Goal: Task Accomplishment & Management: Manage account settings

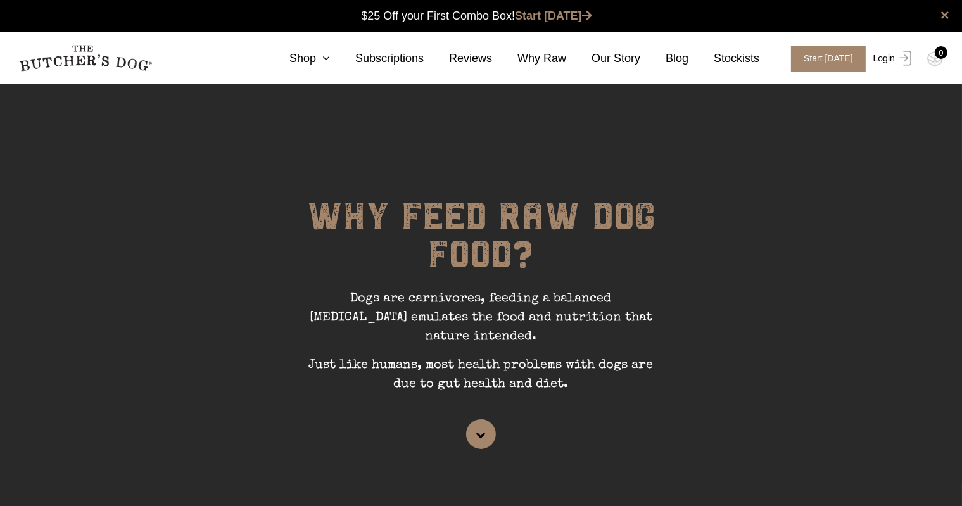
click at [896, 58] on img at bounding box center [903, 58] width 16 height 15
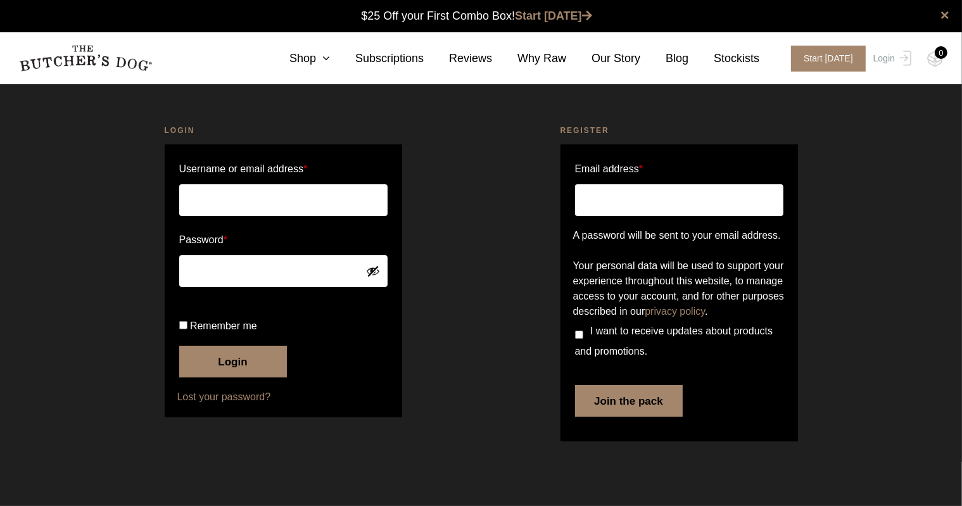
type input "arielmeng0923@gmail.com"
click at [234, 378] on button "Login" at bounding box center [233, 362] width 108 height 32
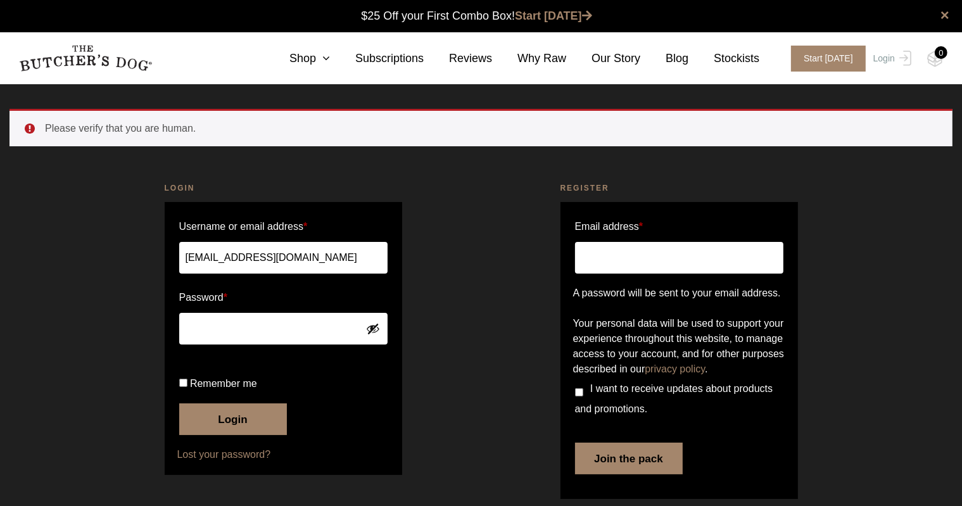
click at [228, 435] on button "Login" at bounding box center [233, 420] width 108 height 32
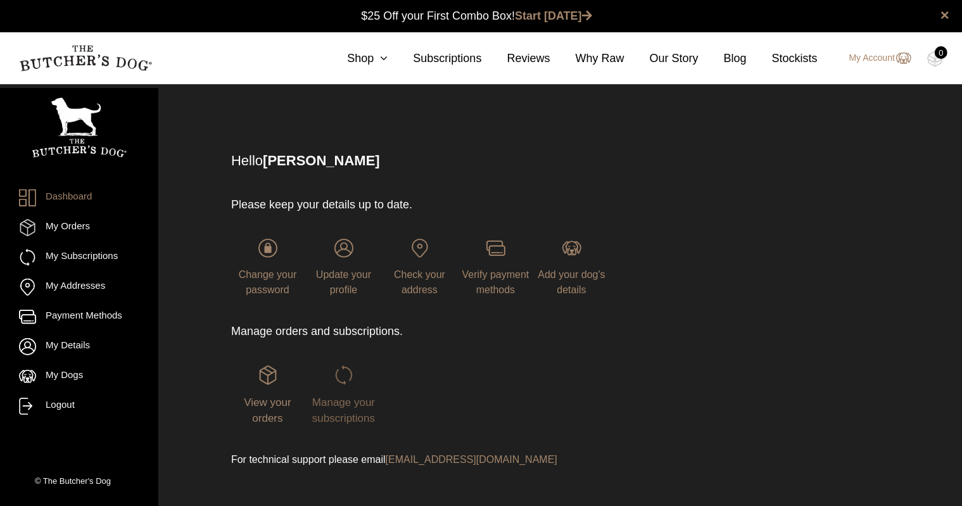
click at [345, 383] on img at bounding box center [344, 375] width 19 height 19
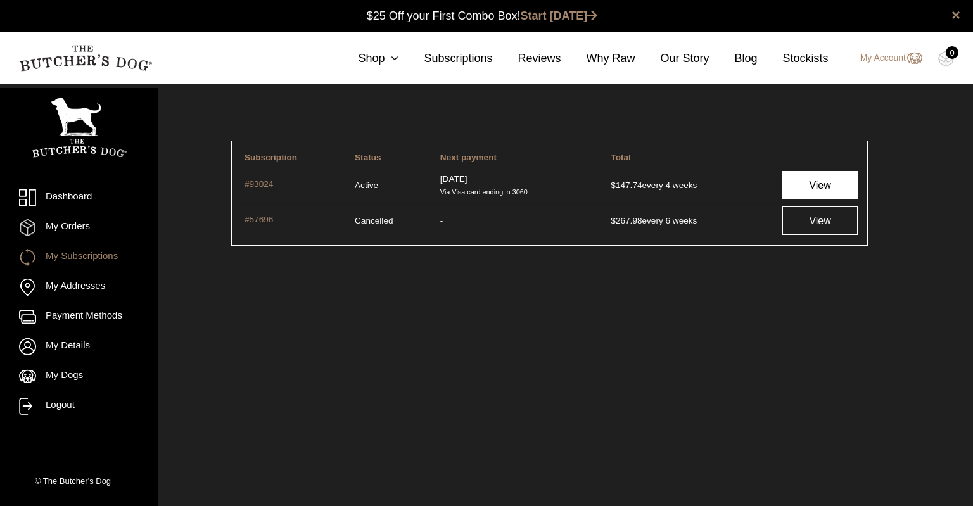
click at [798, 181] on link "View" at bounding box center [819, 185] width 75 height 29
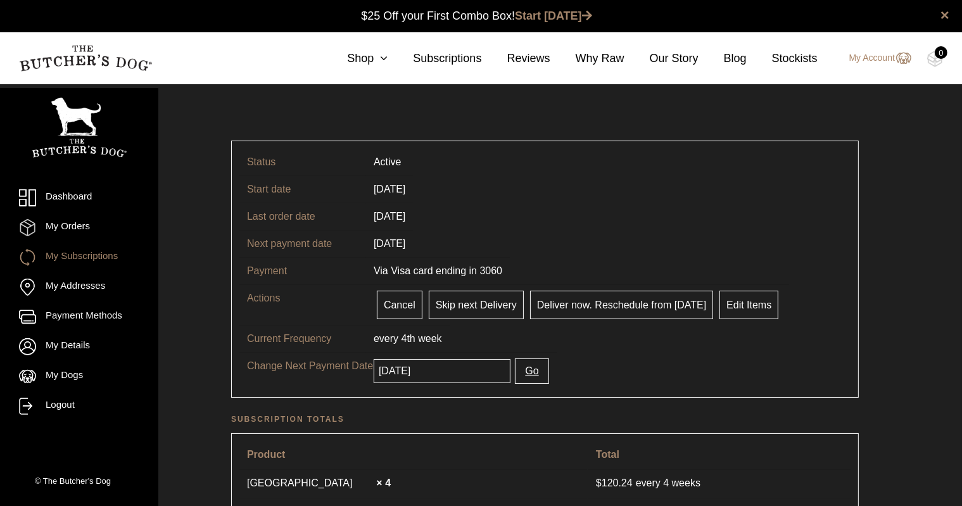
click at [471, 369] on input "[DATE]" at bounding box center [442, 371] width 137 height 24
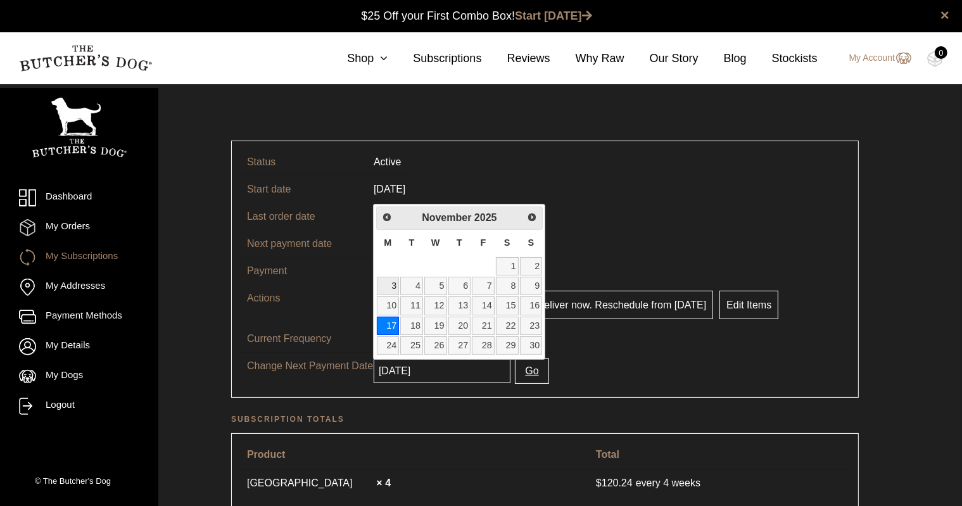
click at [379, 288] on link "3" at bounding box center [388, 286] width 23 height 18
type input "[DATE]"
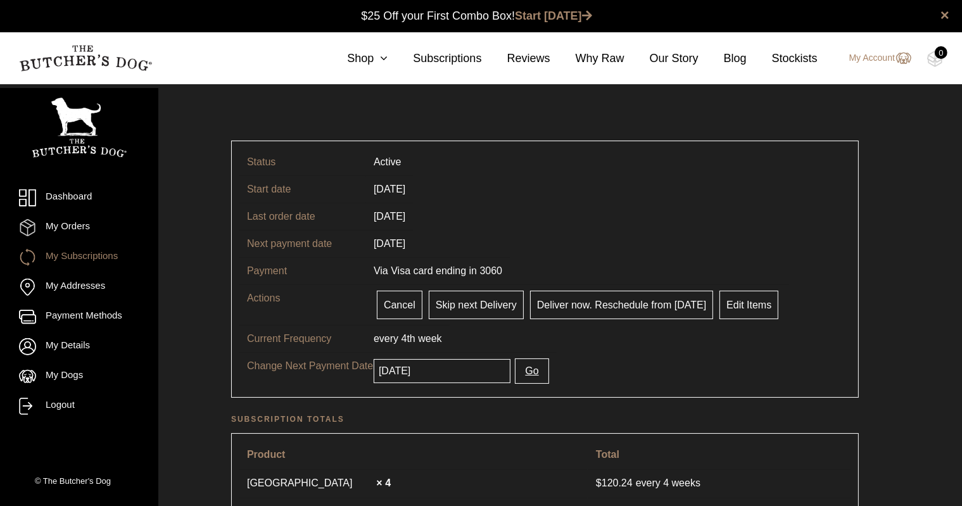
click at [528, 364] on button "Go" at bounding box center [532, 371] width 34 height 25
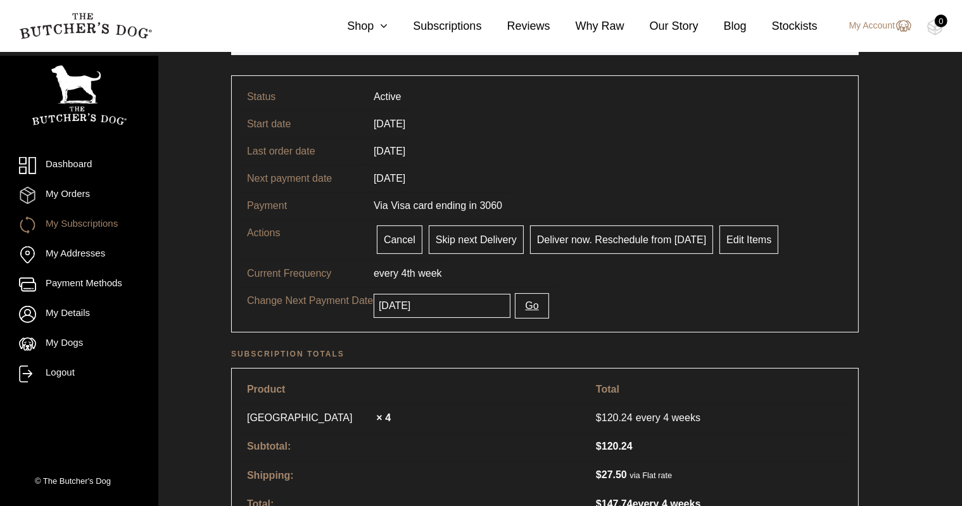
scroll to position [124, 0]
click at [537, 368] on table "Product Total Turkey × 4 $ 120.24 every 4 weeks Subtotal: $ 120.24 Shipping: $ …" at bounding box center [545, 446] width 628 height 158
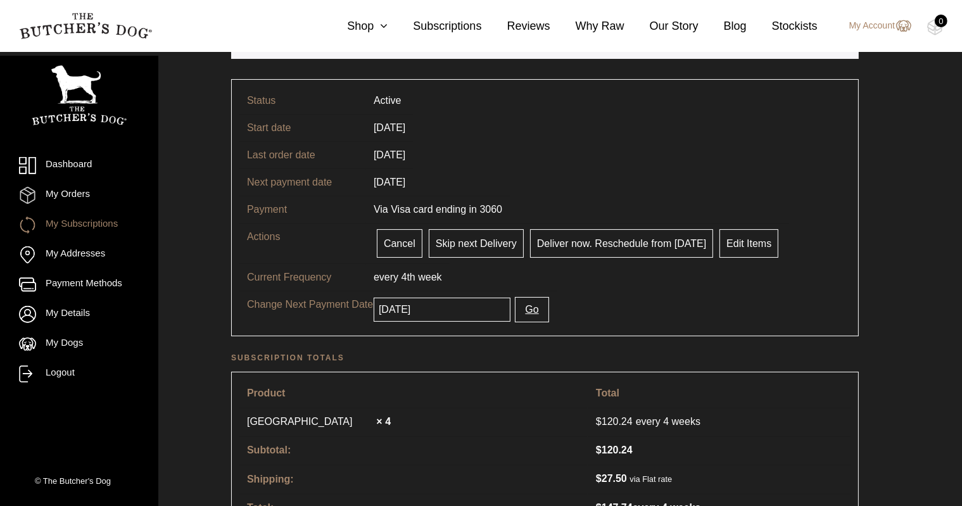
scroll to position [119, 0]
click at [732, 248] on link "Edit Items" at bounding box center [749, 243] width 59 height 29
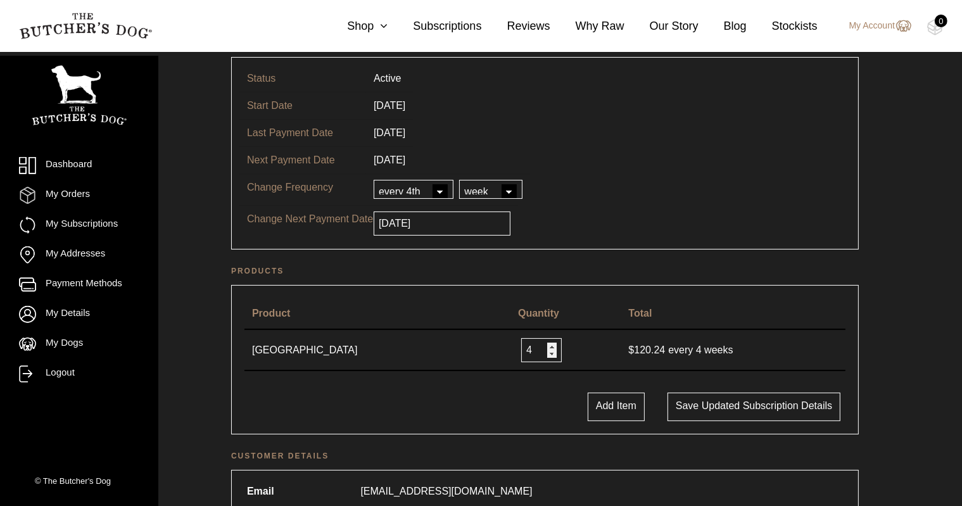
scroll to position [117, 0]
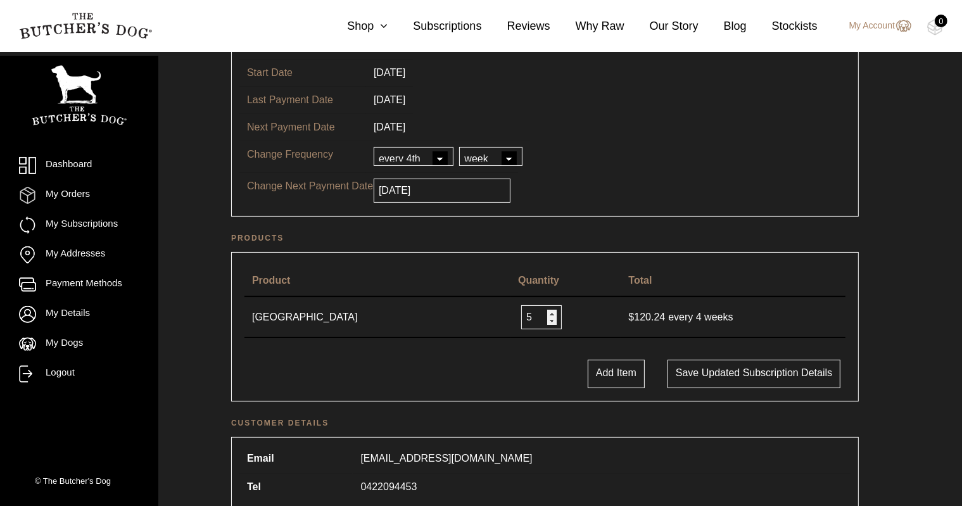
type input "5"
click at [552, 311] on input "5" at bounding box center [541, 317] width 41 height 24
click at [499, 362] on div "Add Item Save updated subscription details" at bounding box center [545, 374] width 614 height 29
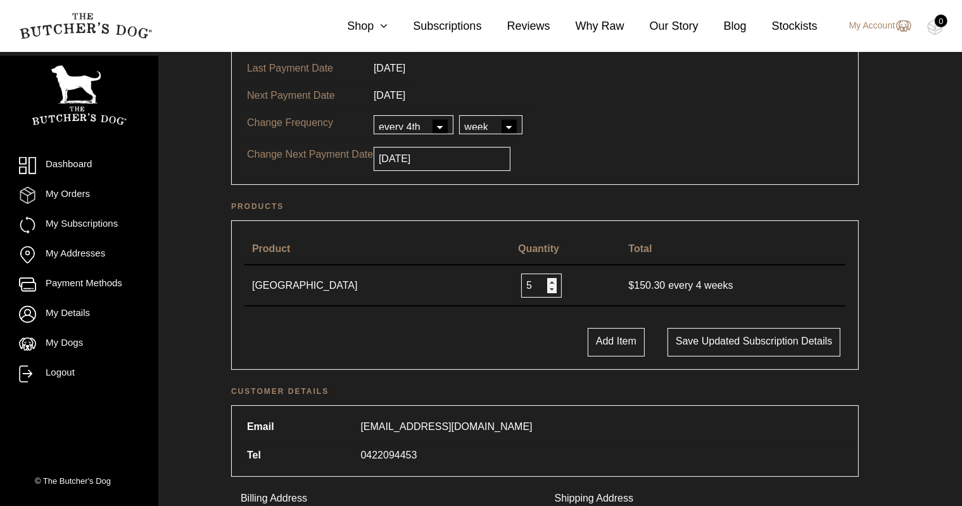
scroll to position [145, 0]
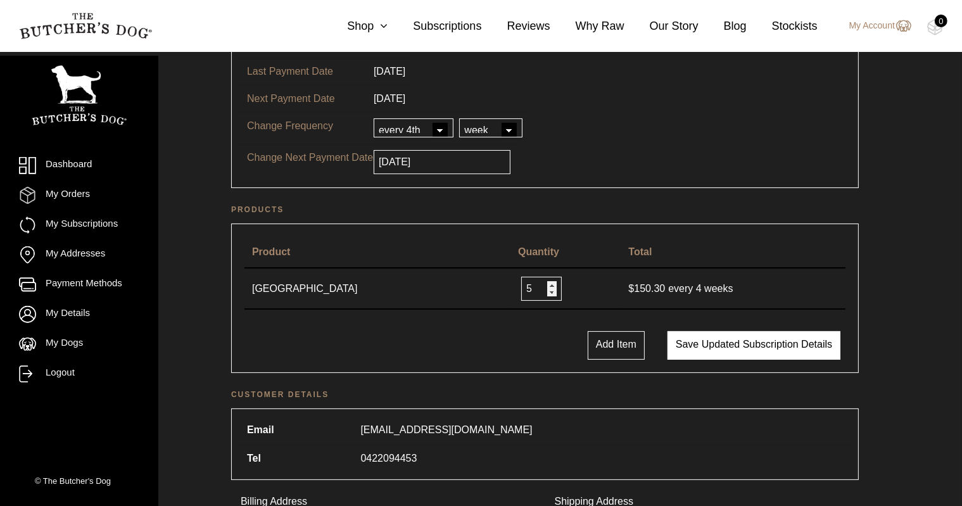
click at [748, 339] on button "Save updated subscription details" at bounding box center [754, 345] width 173 height 29
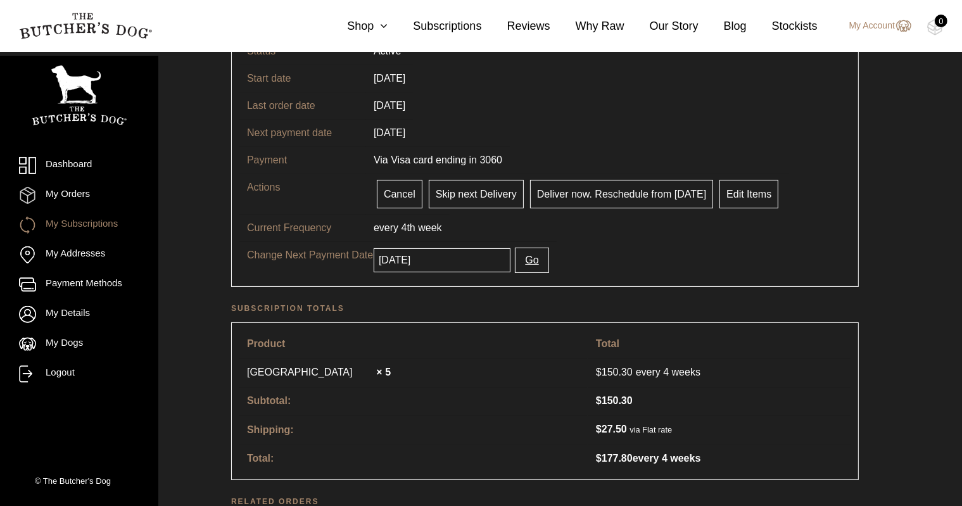
scroll to position [169, 0]
click at [554, 488] on div "Product quantities updated. Status Active Start date 01/10/2025 Last order date…" at bounding box center [545, 358] width 755 height 836
click at [388, 23] on icon at bounding box center [381, 25] width 14 height 11
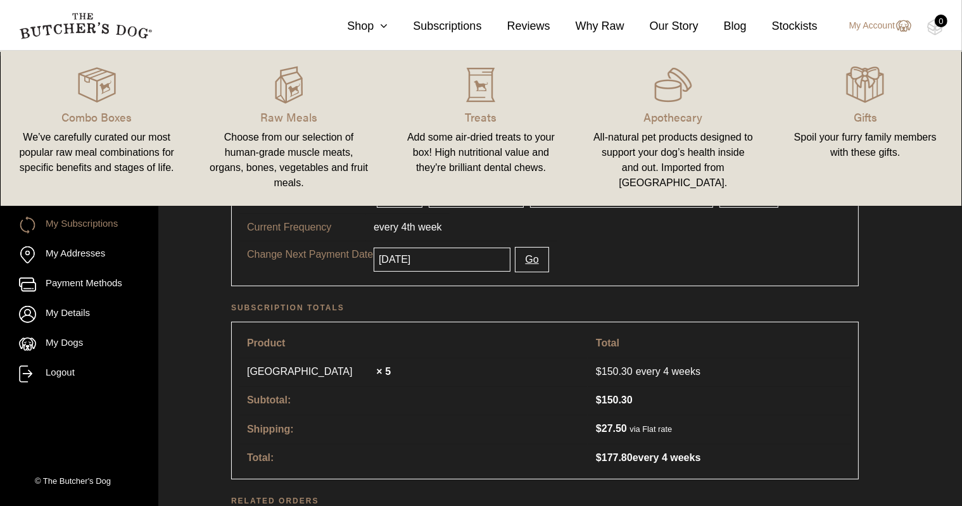
click at [129, 32] on img at bounding box center [85, 26] width 133 height 27
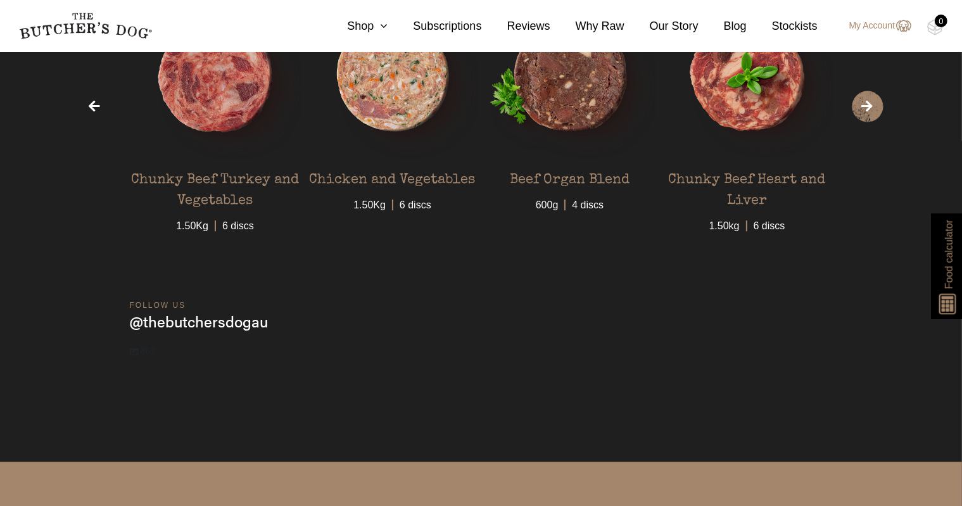
scroll to position [3996, 0]
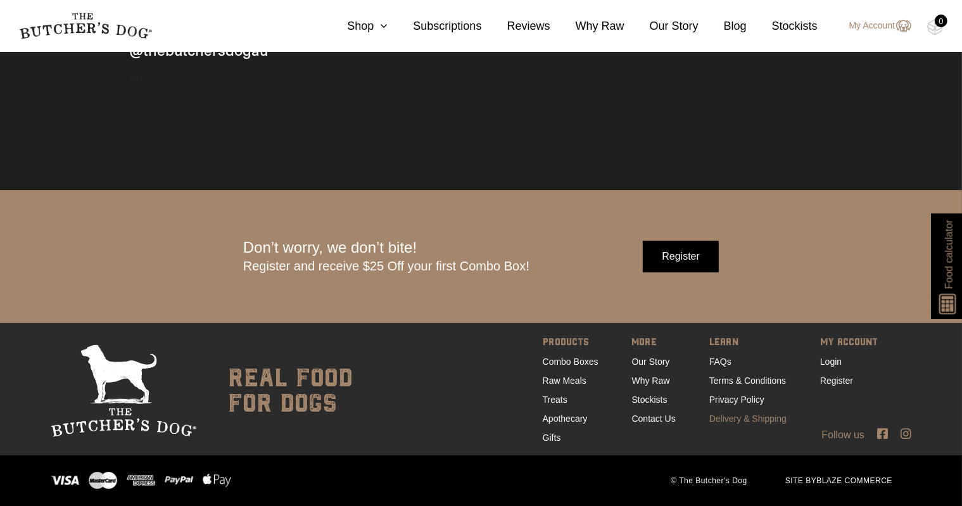
click at [727, 417] on link "Delivery & Shipping" at bounding box center [748, 419] width 77 height 10
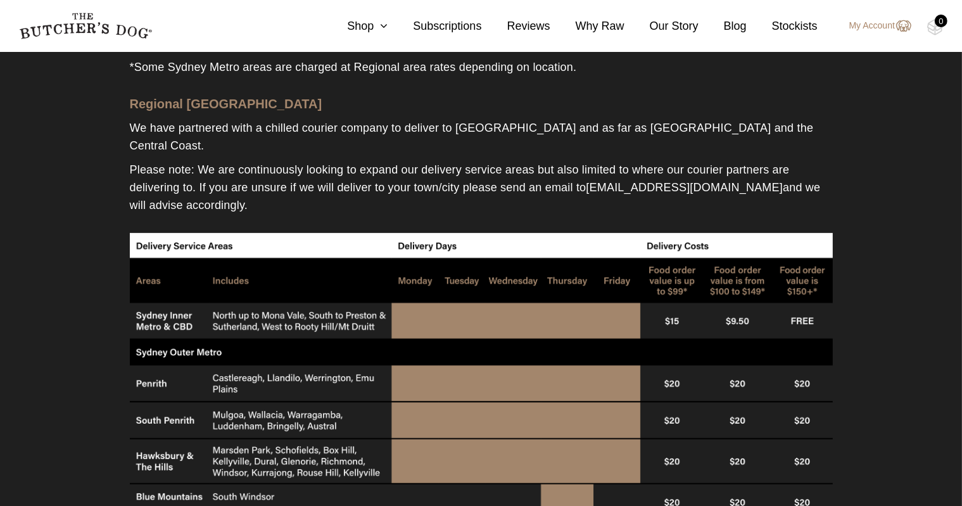
scroll to position [498, 0]
